Goal: Task Accomplishment & Management: Complete application form

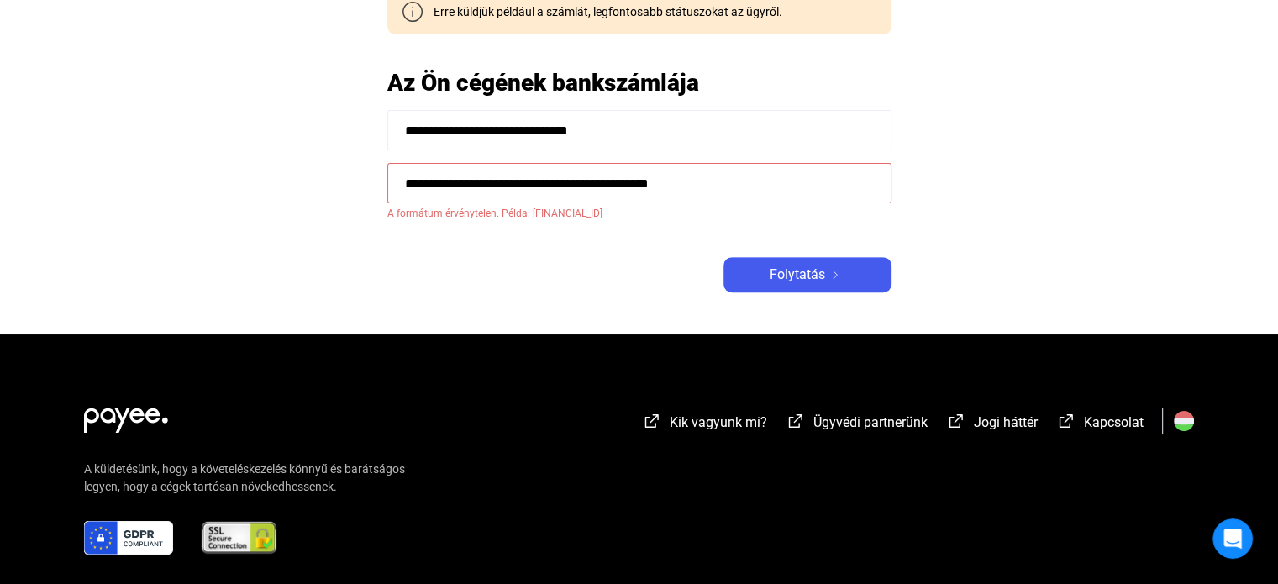
scroll to position [756, 0]
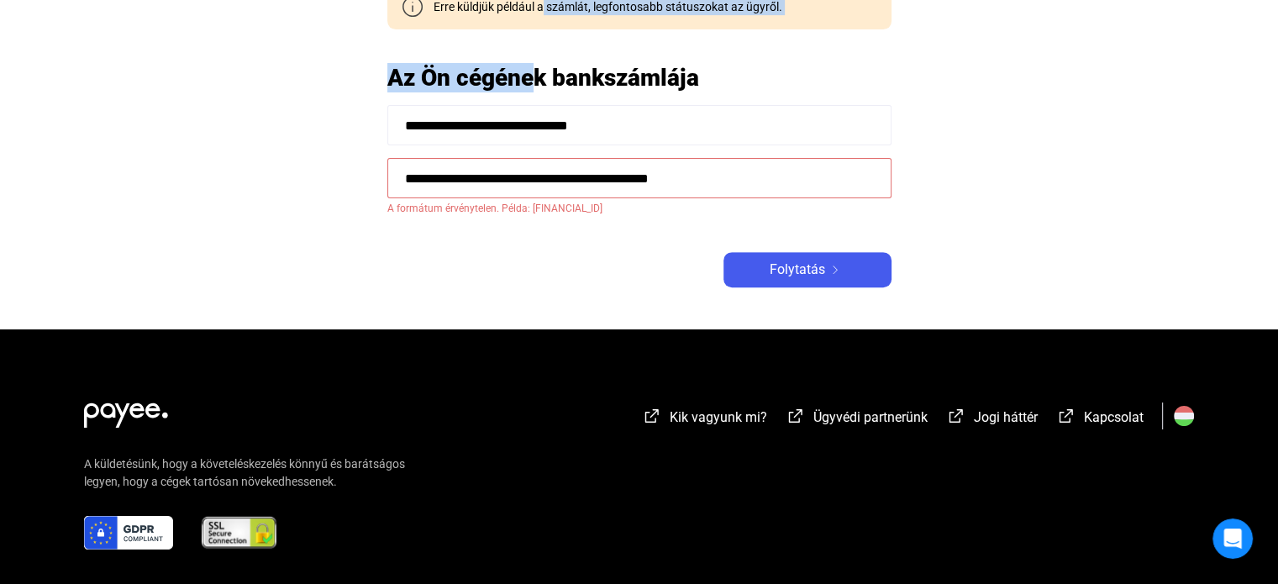
drag, startPoint x: 540, startPoint y: 25, endPoint x: 519, endPoint y: 80, distance: 58.5
click at [1106, 412] on span "Kapcsolat" at bounding box center [1114, 417] width 60 height 16
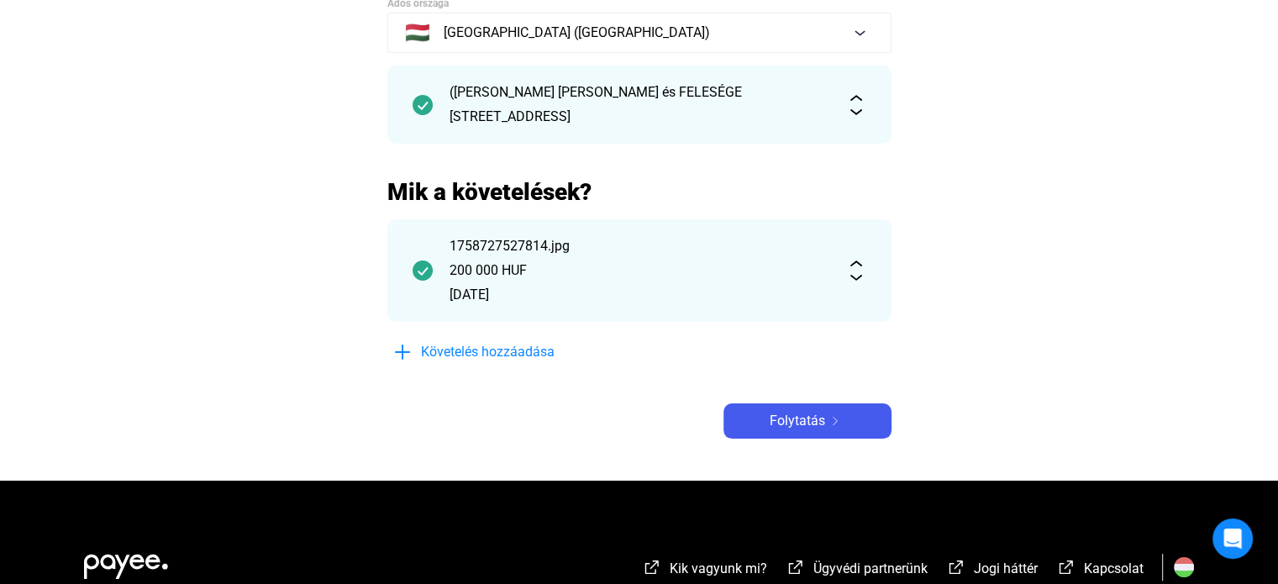
scroll to position [168, 0]
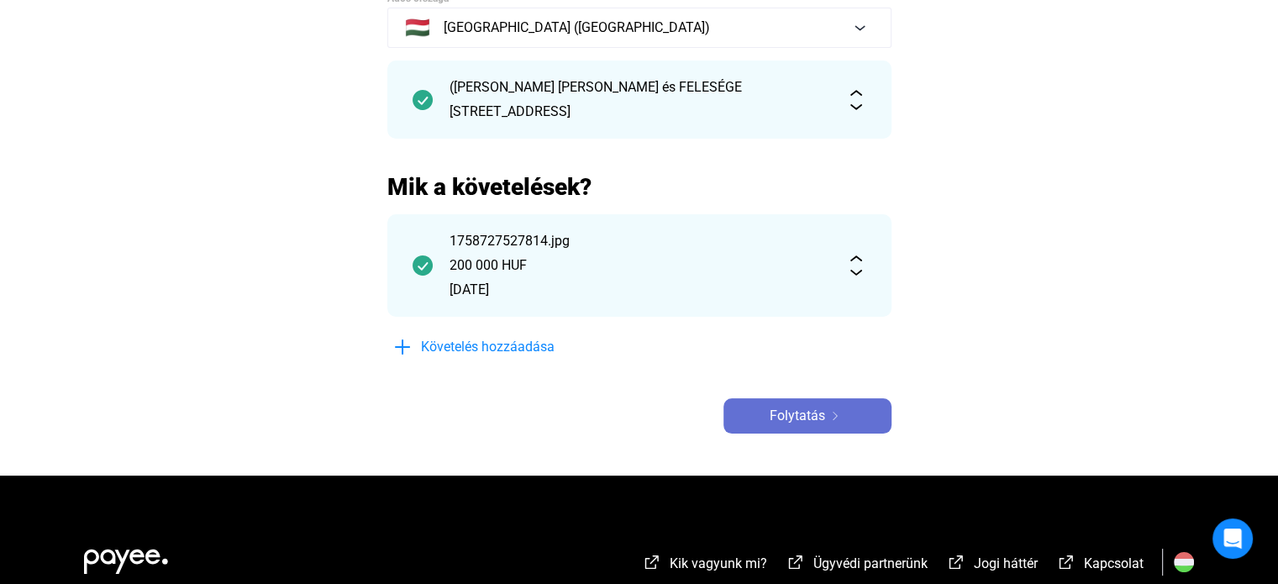
click at [801, 412] on span "Folytatás" at bounding box center [796, 416] width 55 height 20
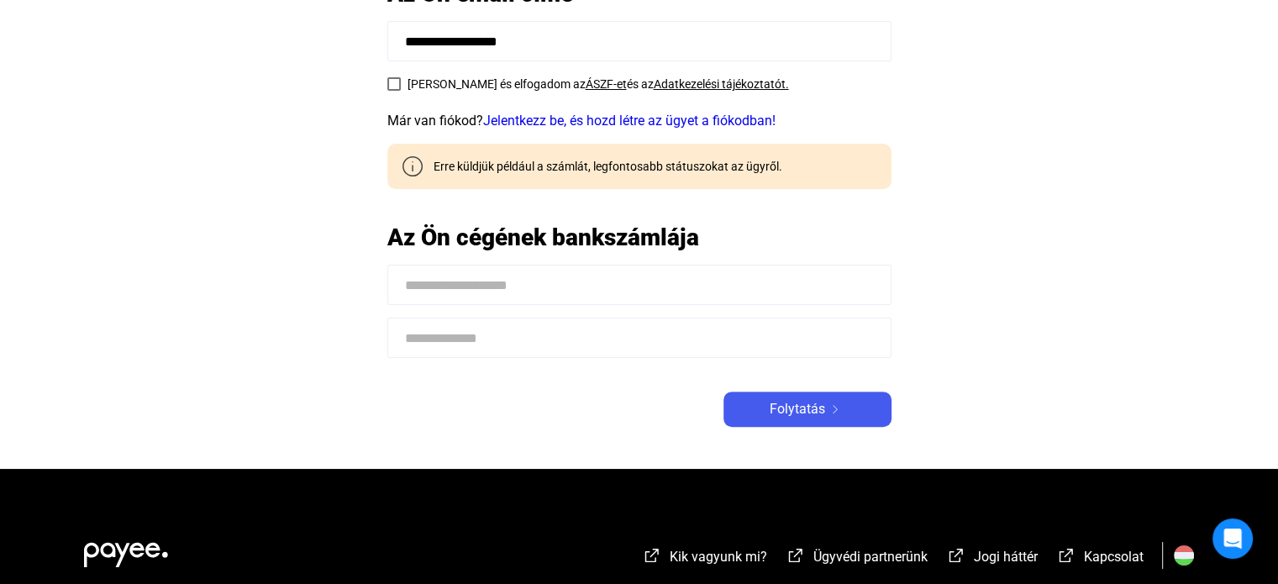
scroll to position [588, 0]
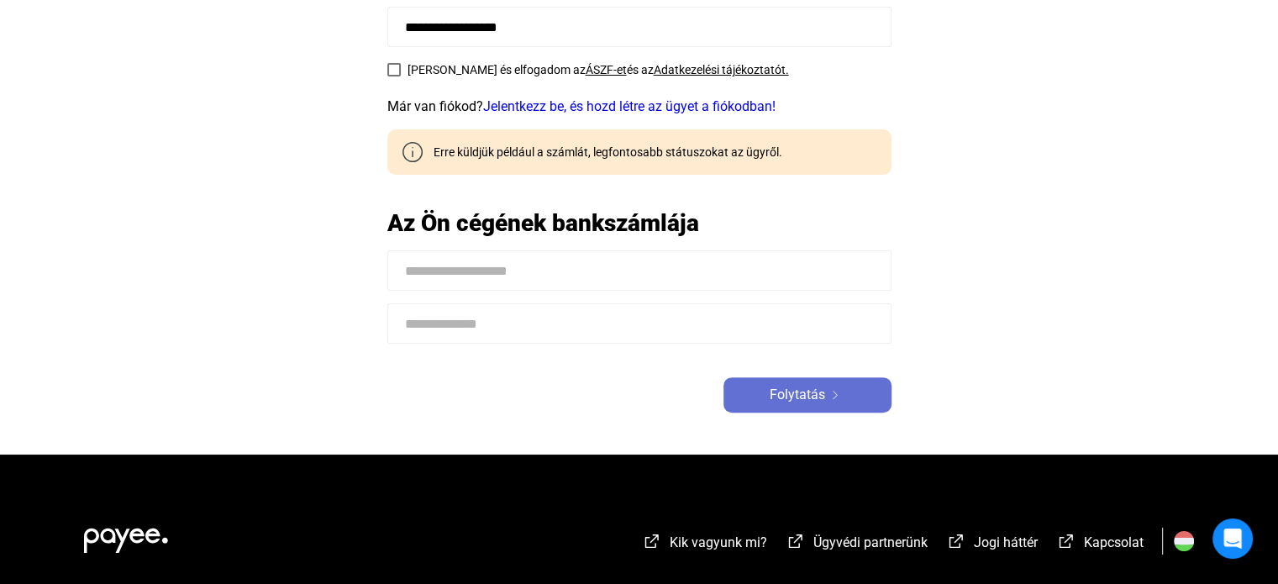
click at [807, 393] on span "Folytatás" at bounding box center [796, 395] width 55 height 20
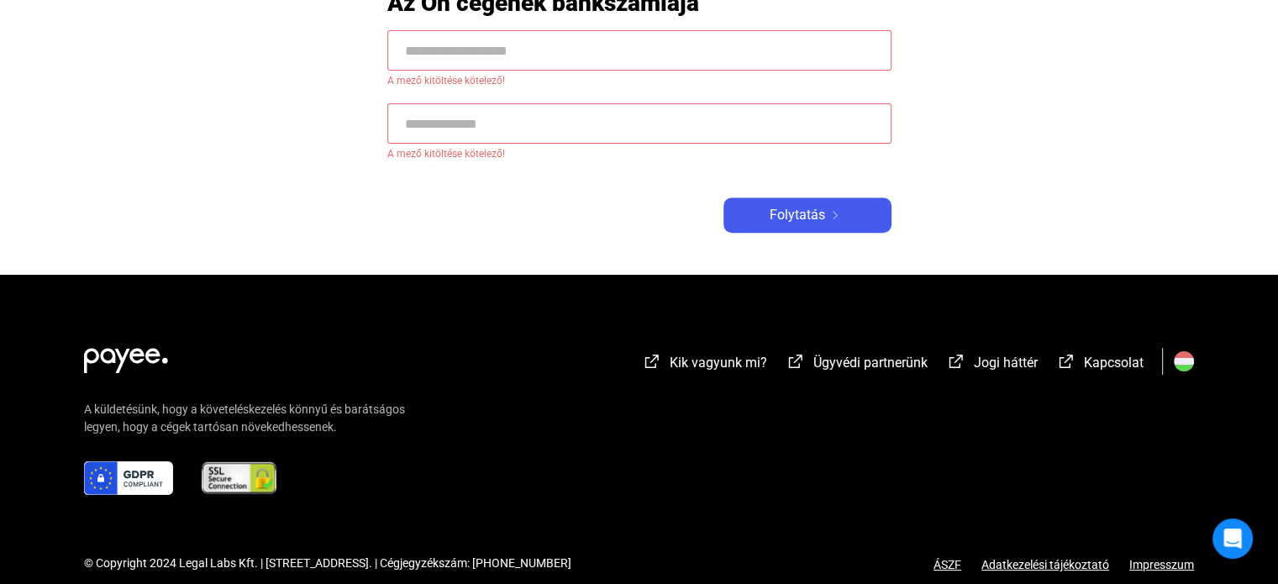
scroll to position [850, 0]
